Goal: Information Seeking & Learning: Learn about a topic

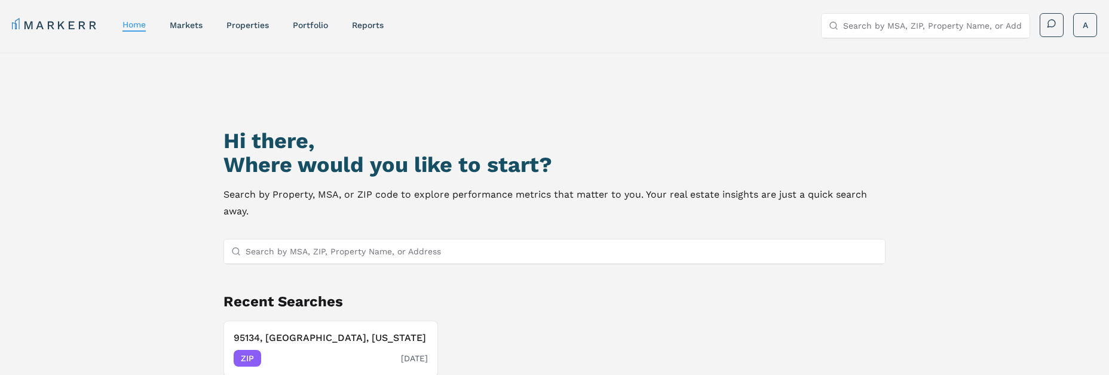
click at [301, 336] on h3 "95134, [GEOGRAPHIC_DATA], [US_STATE]" at bounding box center [331, 338] width 194 height 14
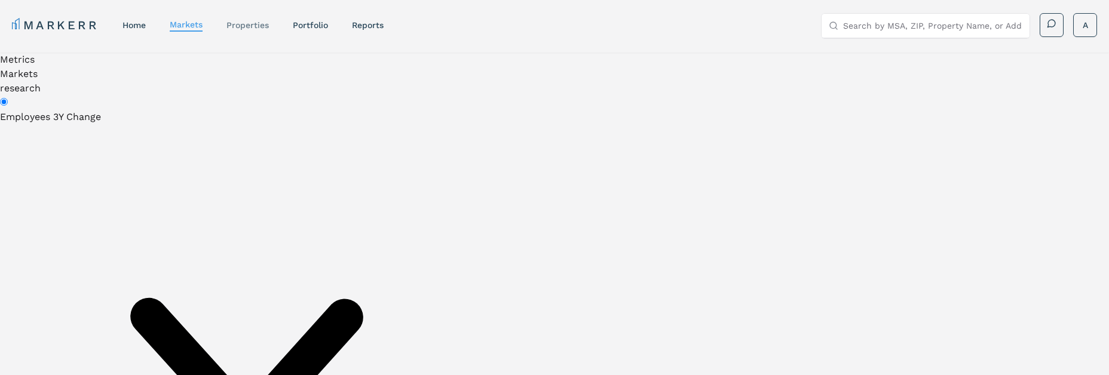
click at [250, 24] on link "properties" at bounding box center [247, 25] width 42 height 10
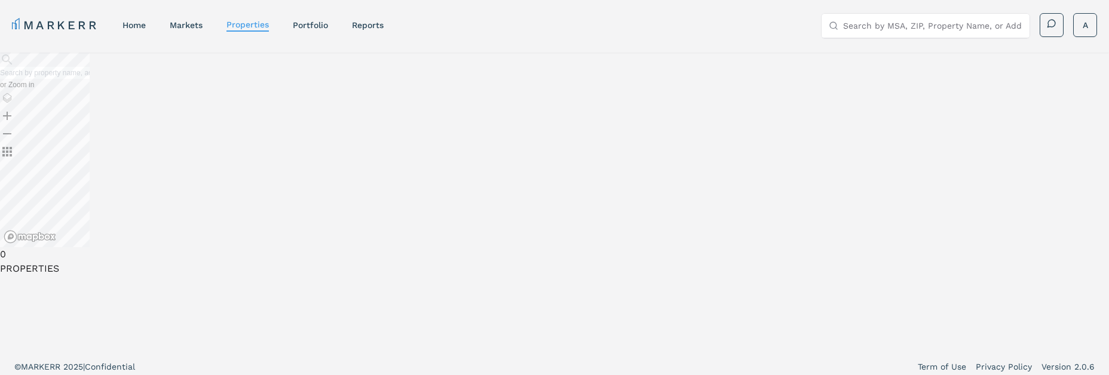
click at [90, 79] on input "text" at bounding box center [45, 73] width 90 height 12
type input "95135"
click at [143, 91] on div "95135, [GEOGRAPHIC_DATA], [US_STATE]" at bounding box center [71, 85] width 143 height 12
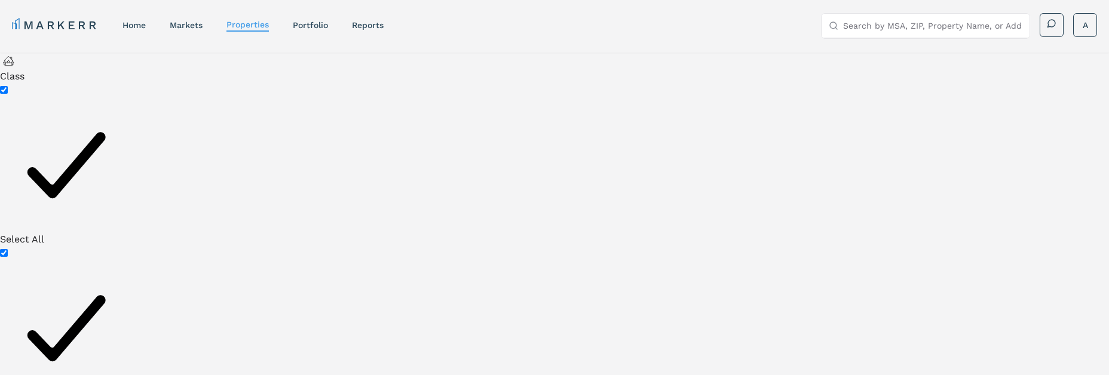
checkbox input "false"
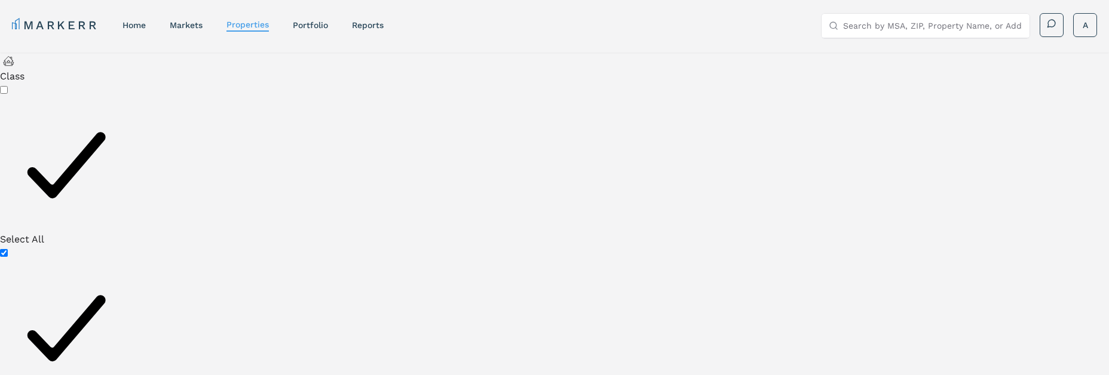
checkbox input "false"
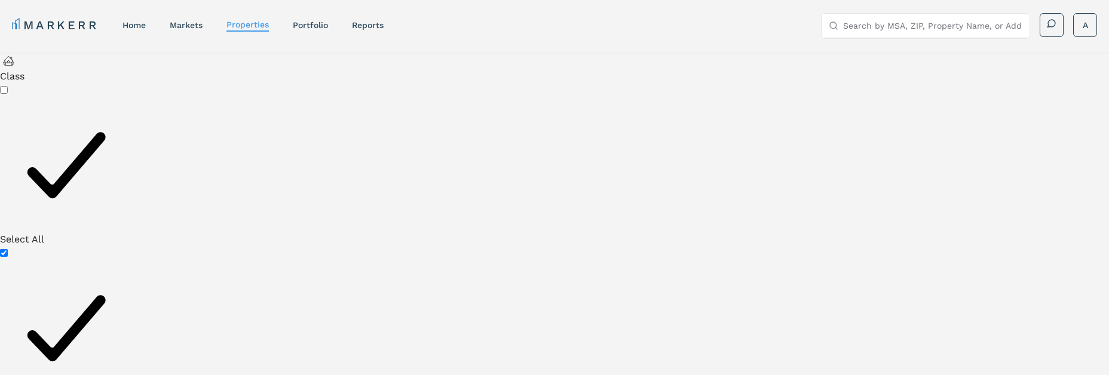
checkbox input "false"
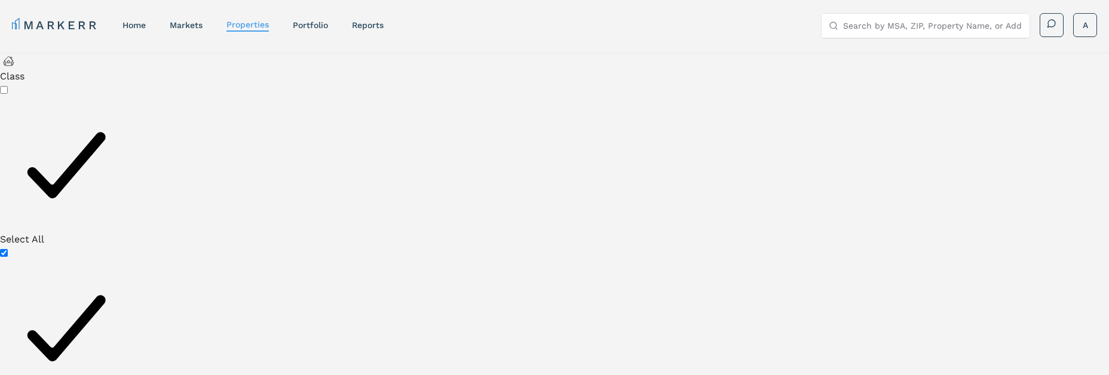
scroll to position [461, 0]
drag, startPoint x: 56, startPoint y: 173, endPoint x: 26, endPoint y: 177, distance: 30.2
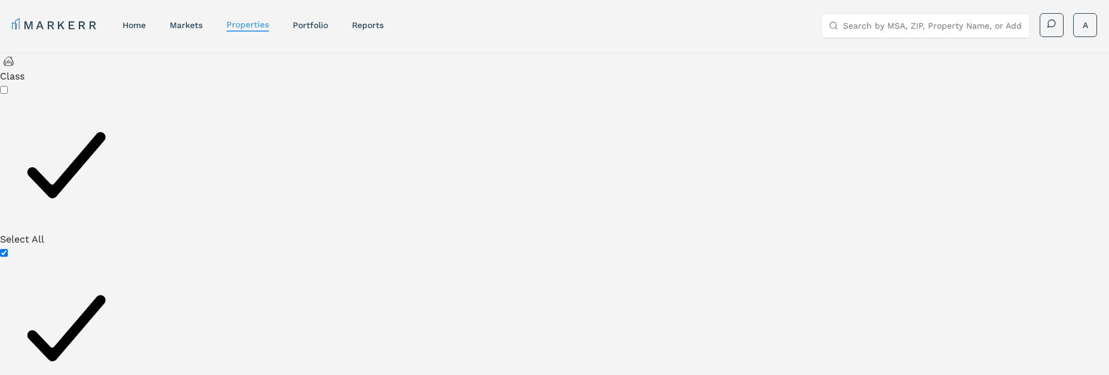
type input "2000"
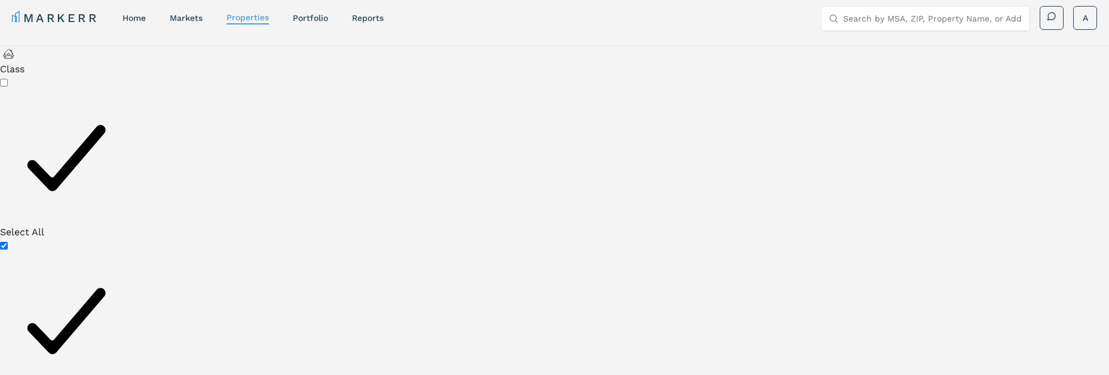
scroll to position [232, 0]
drag, startPoint x: 62, startPoint y: 174, endPoint x: 39, endPoint y: 174, distance: 22.1
type input "2500"
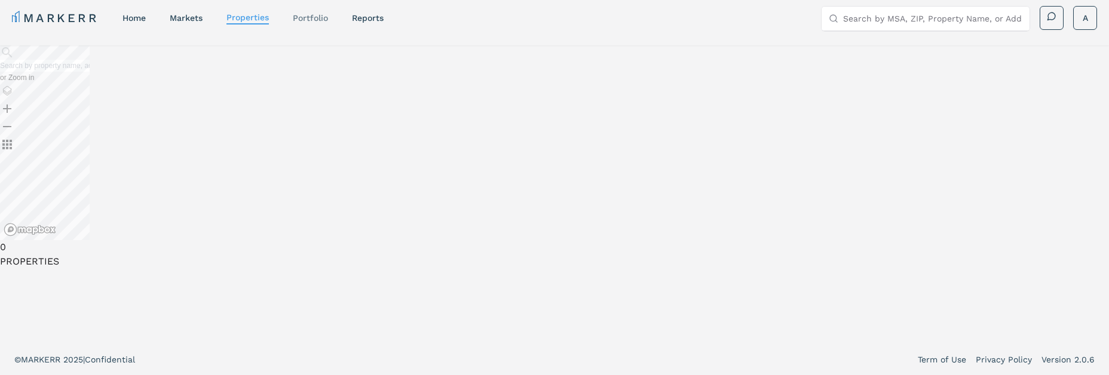
click at [305, 14] on link "Portfolio" at bounding box center [310, 18] width 35 height 10
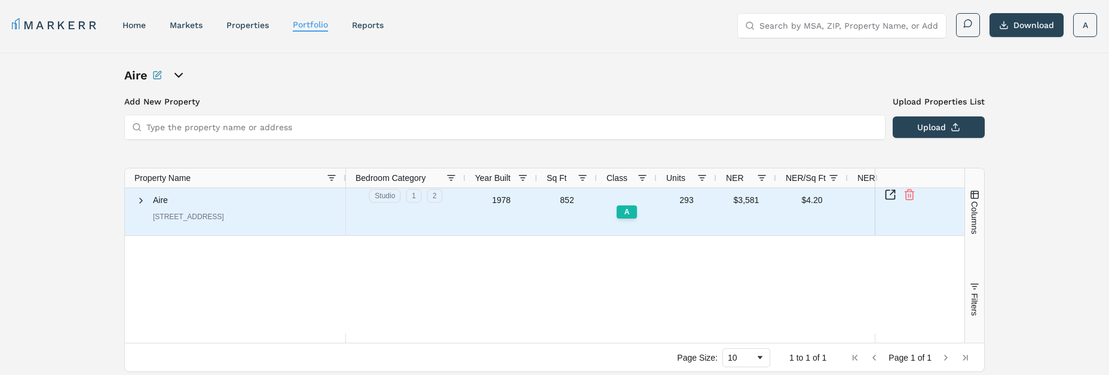
click at [164, 205] on span "Aire" at bounding box center [160, 200] width 15 height 10
click at [153, 204] on span "Aire" at bounding box center [160, 200] width 15 height 10
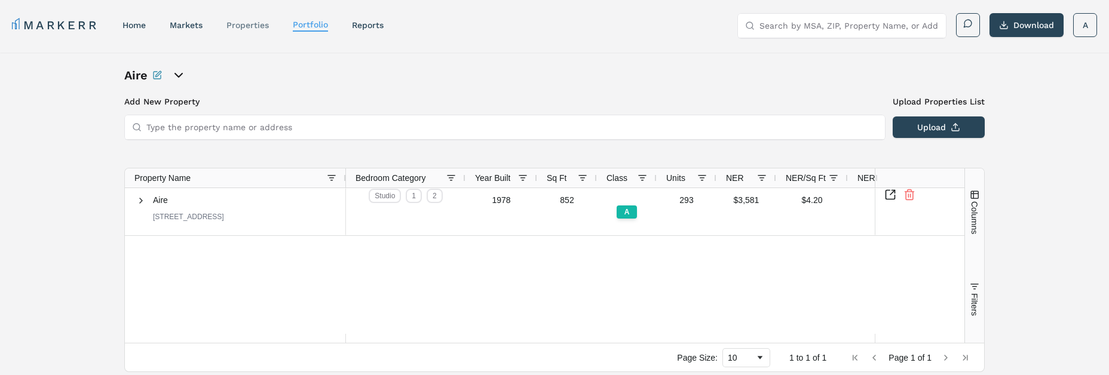
click at [257, 27] on link "properties" at bounding box center [247, 25] width 42 height 10
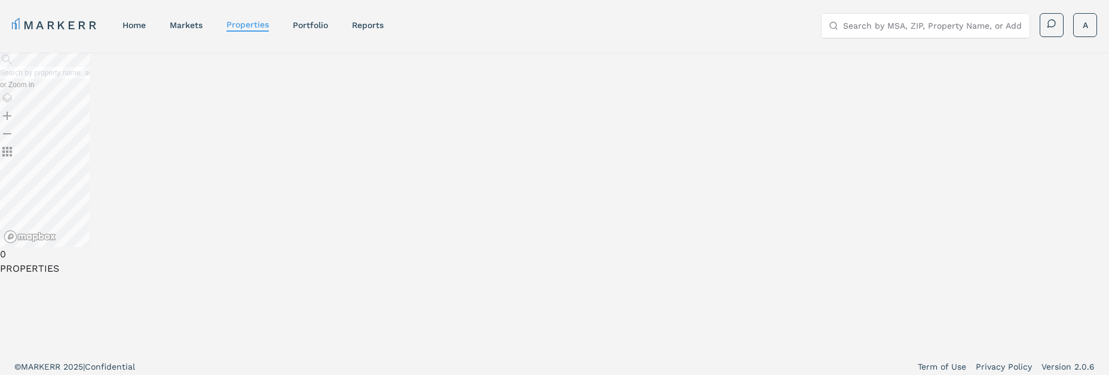
click at [90, 79] on input "text" at bounding box center [45, 73] width 90 height 12
type input "95134"
click at [143, 91] on div "95134, [GEOGRAPHIC_DATA], [US_STATE]" at bounding box center [71, 85] width 143 height 12
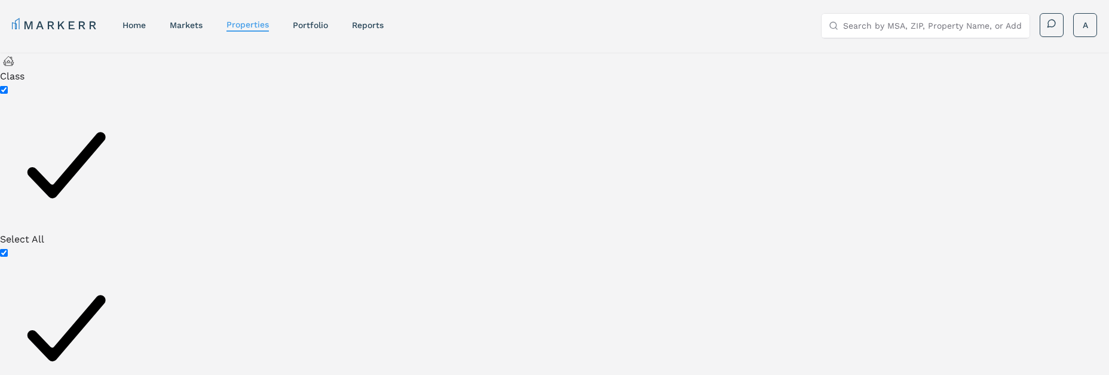
checkbox input "false"
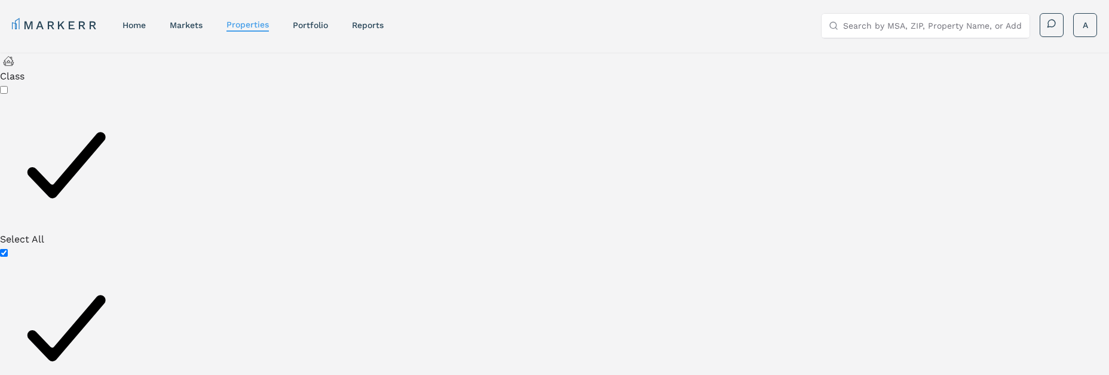
checkbox input "false"
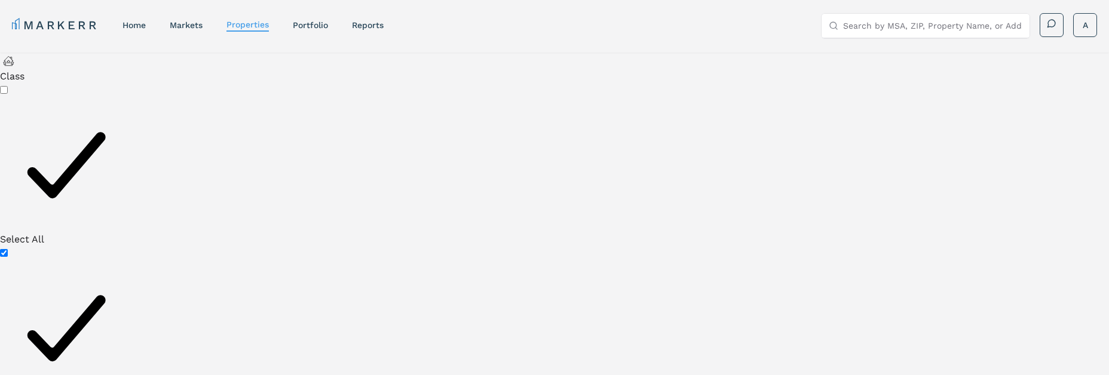
checkbox input "false"
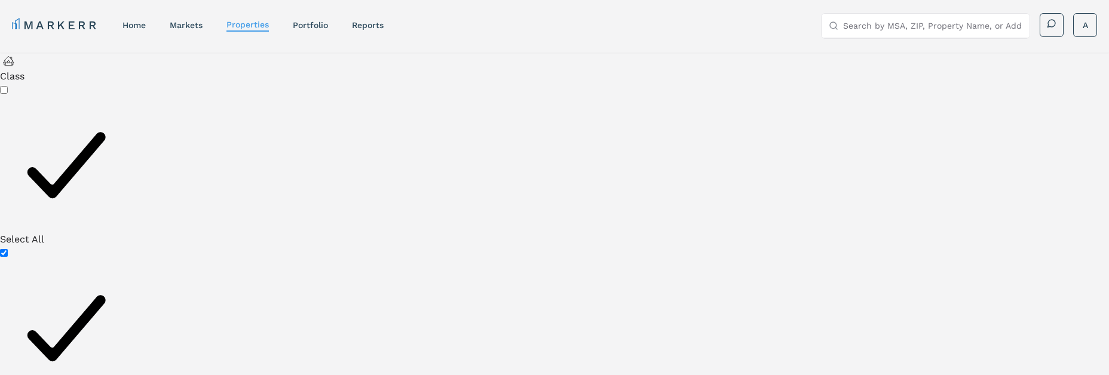
checkbox input "false"
drag, startPoint x: 61, startPoint y: 219, endPoint x: 36, endPoint y: 226, distance: 25.9
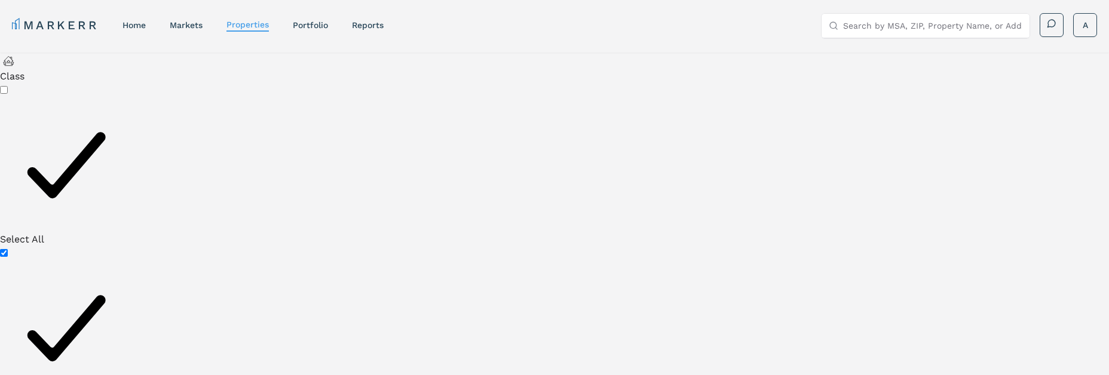
type input "2500"
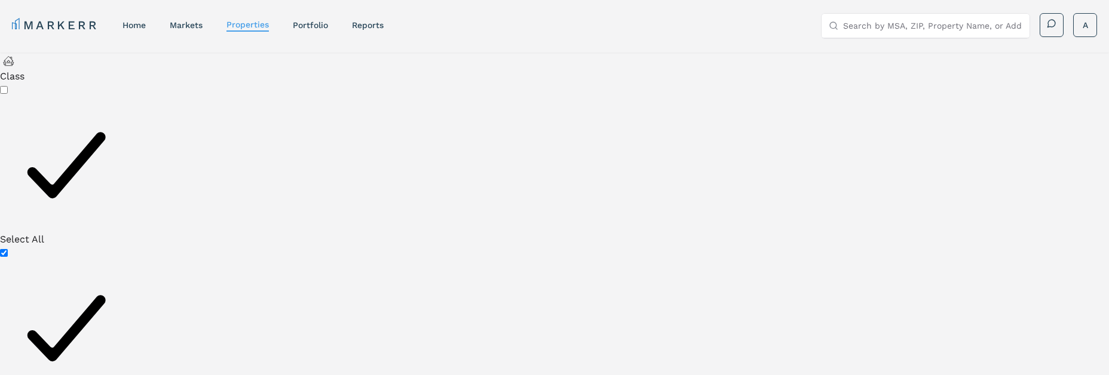
checkbox input "false"
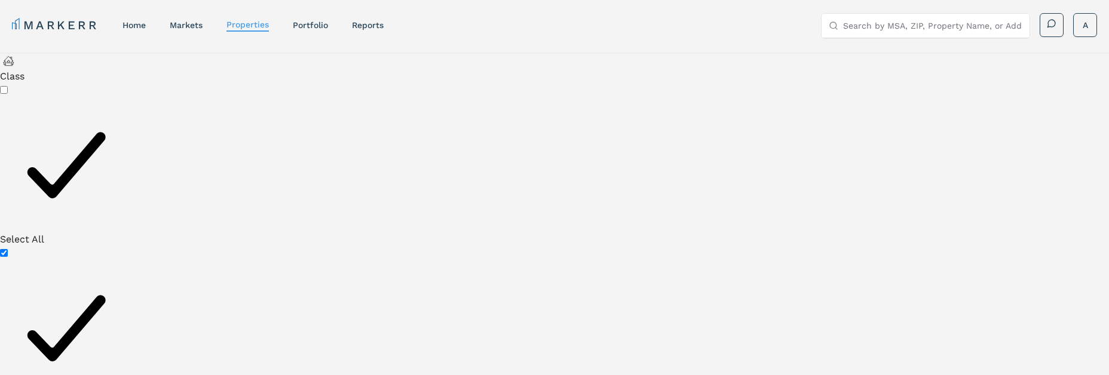
checkbox input "false"
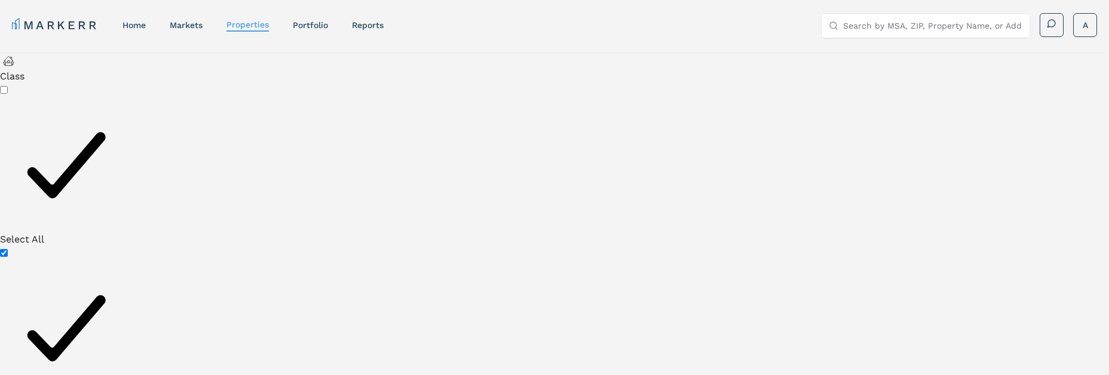
checkbox input "false"
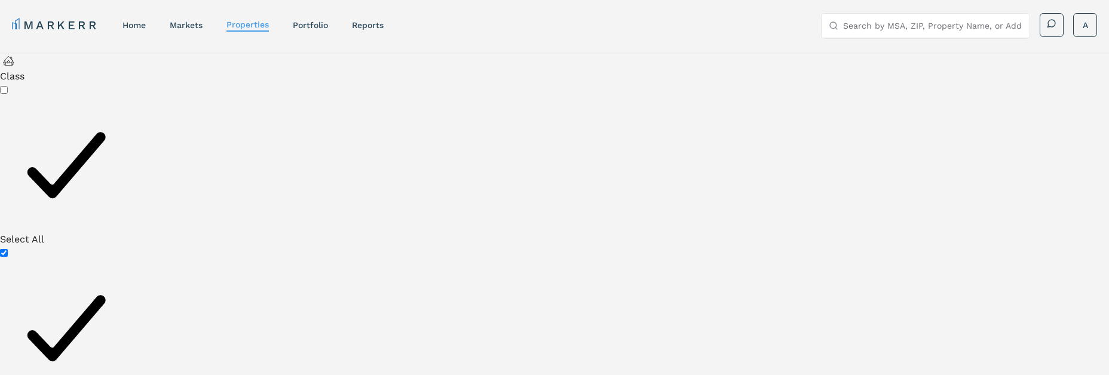
checkbox input "false"
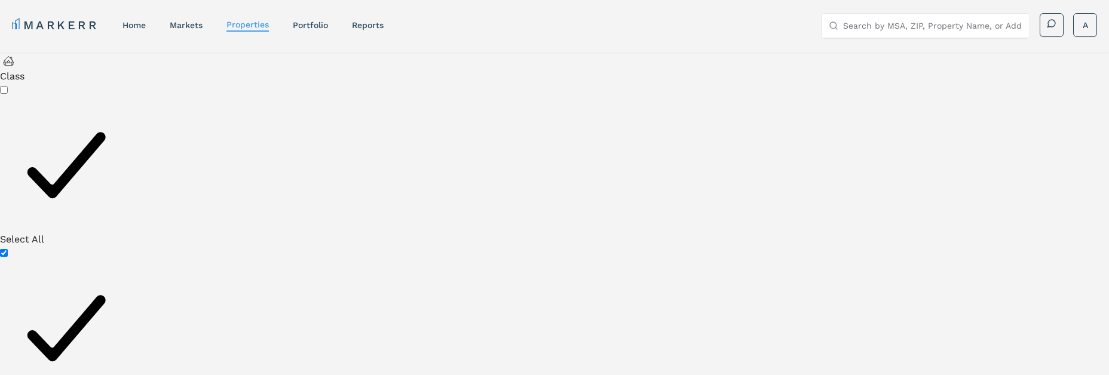
checkbox input "false"
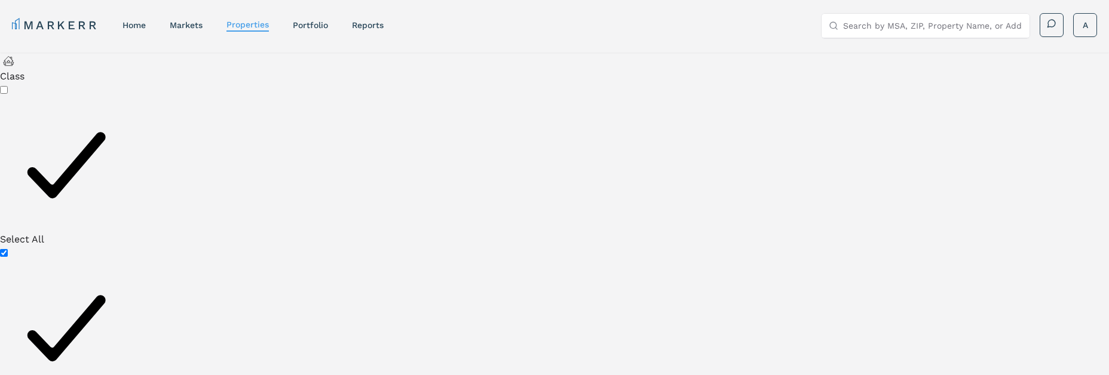
checkbox input "false"
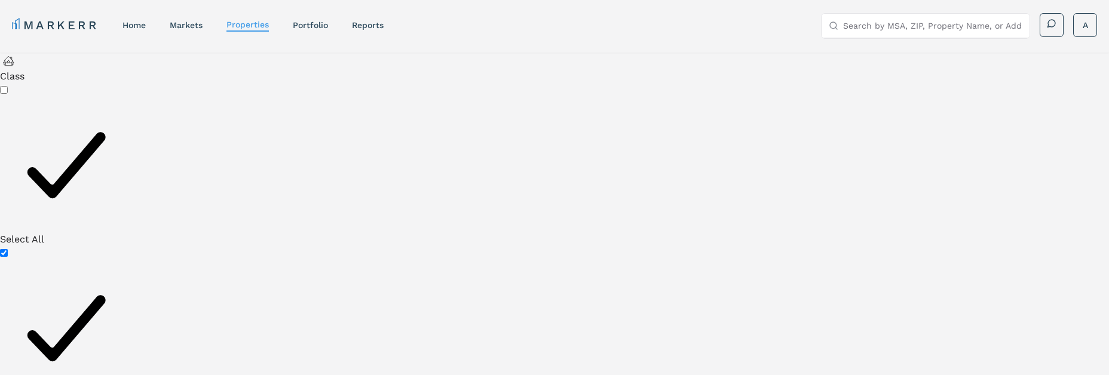
checkbox input "false"
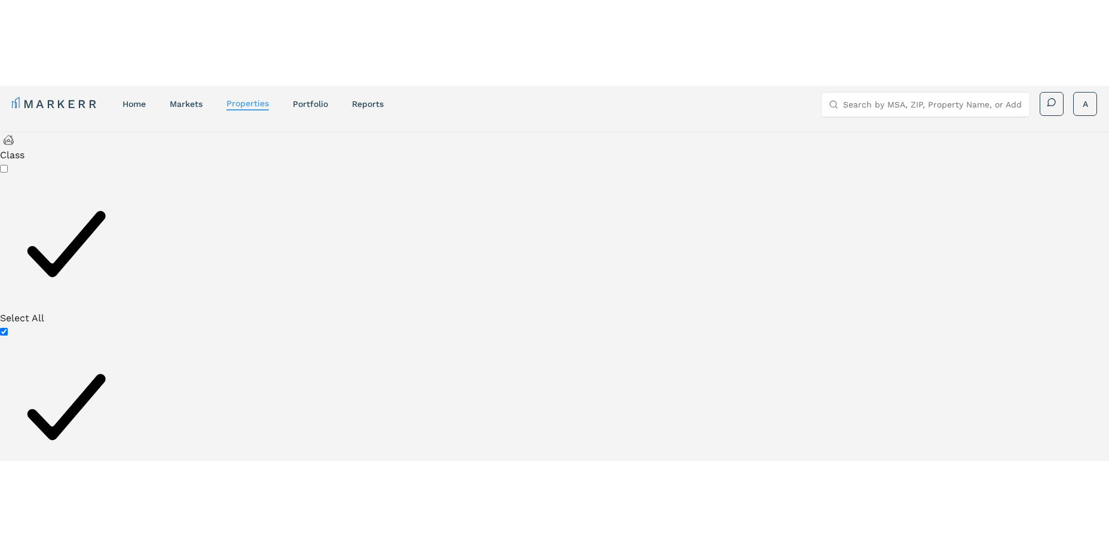
scroll to position [0, 0]
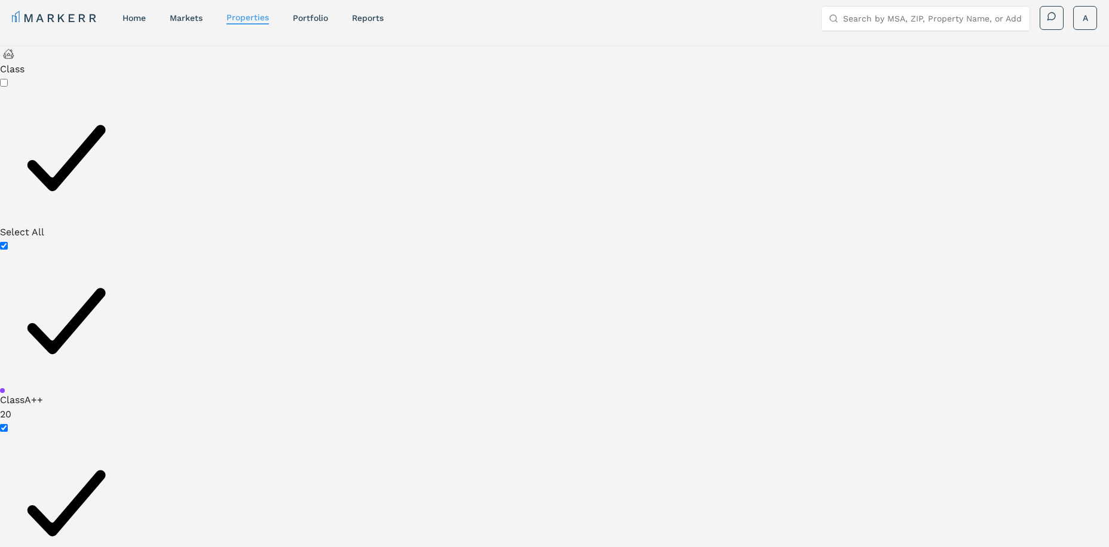
checkbox input "true"
type input "3"
type input "6.5"
type input "1930"
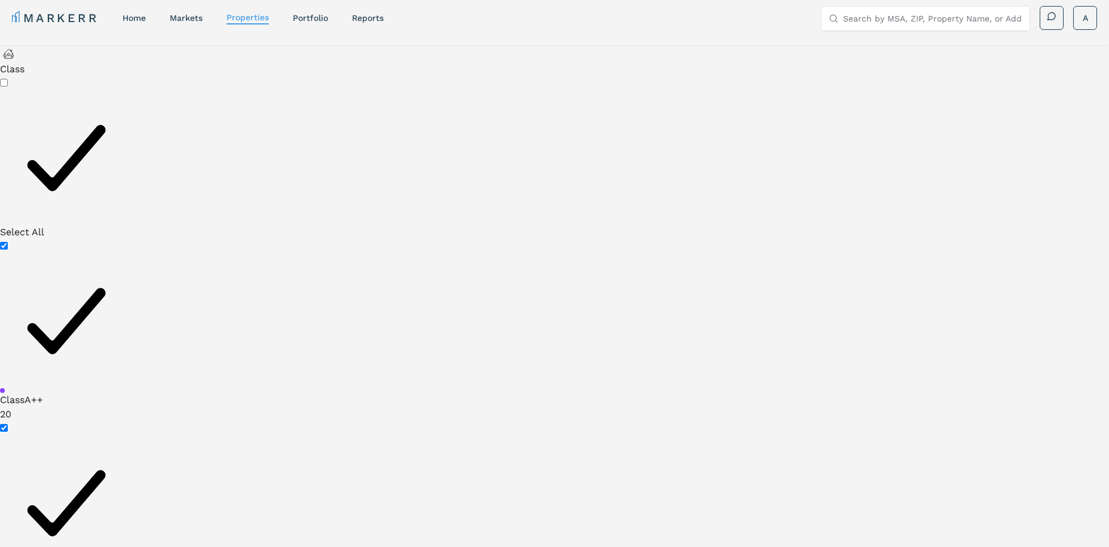
type input "2020"
